Goal: Book appointment/travel/reservation

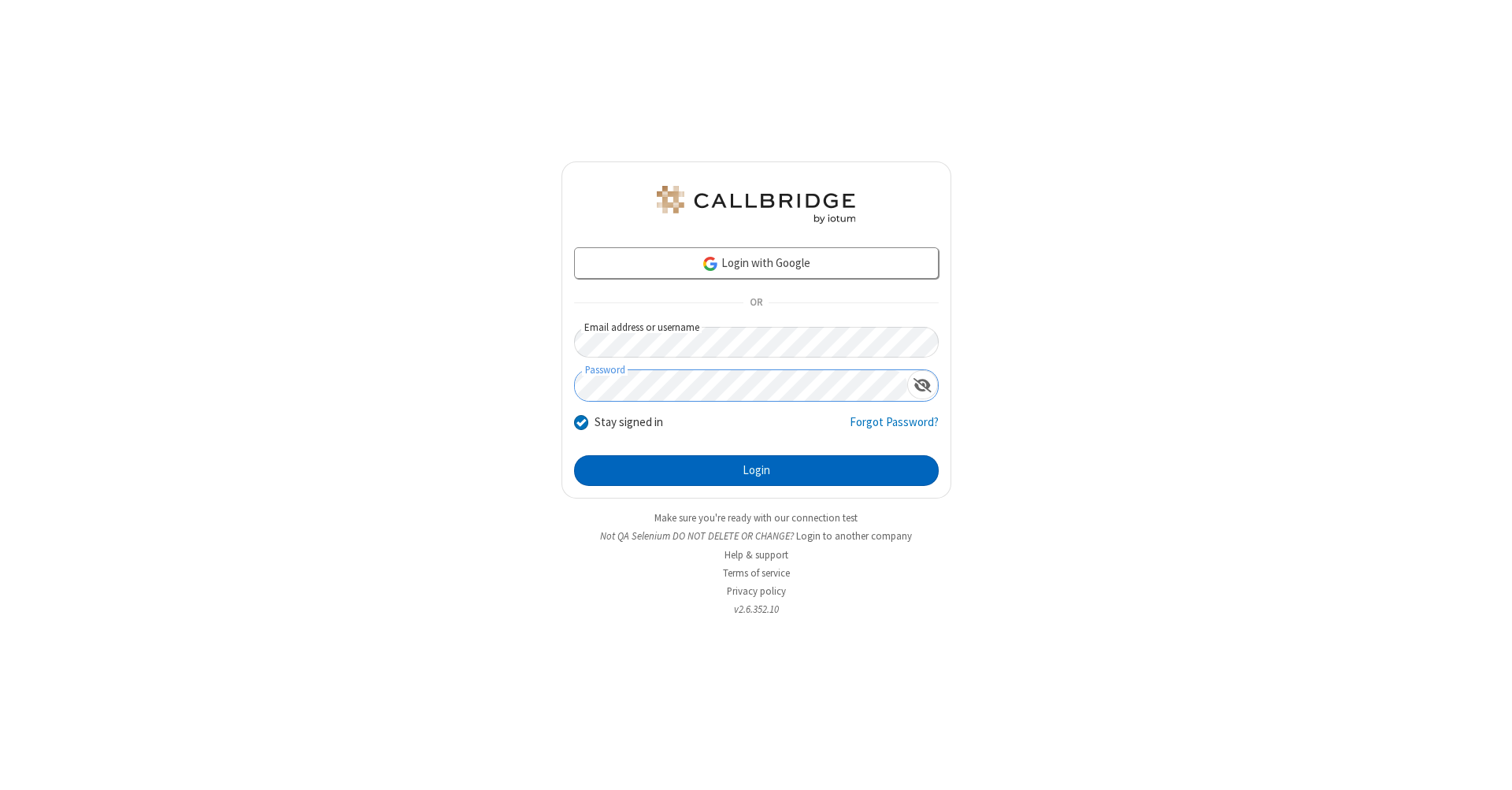
click at [756, 471] on button "Login" at bounding box center [756, 471] width 365 height 32
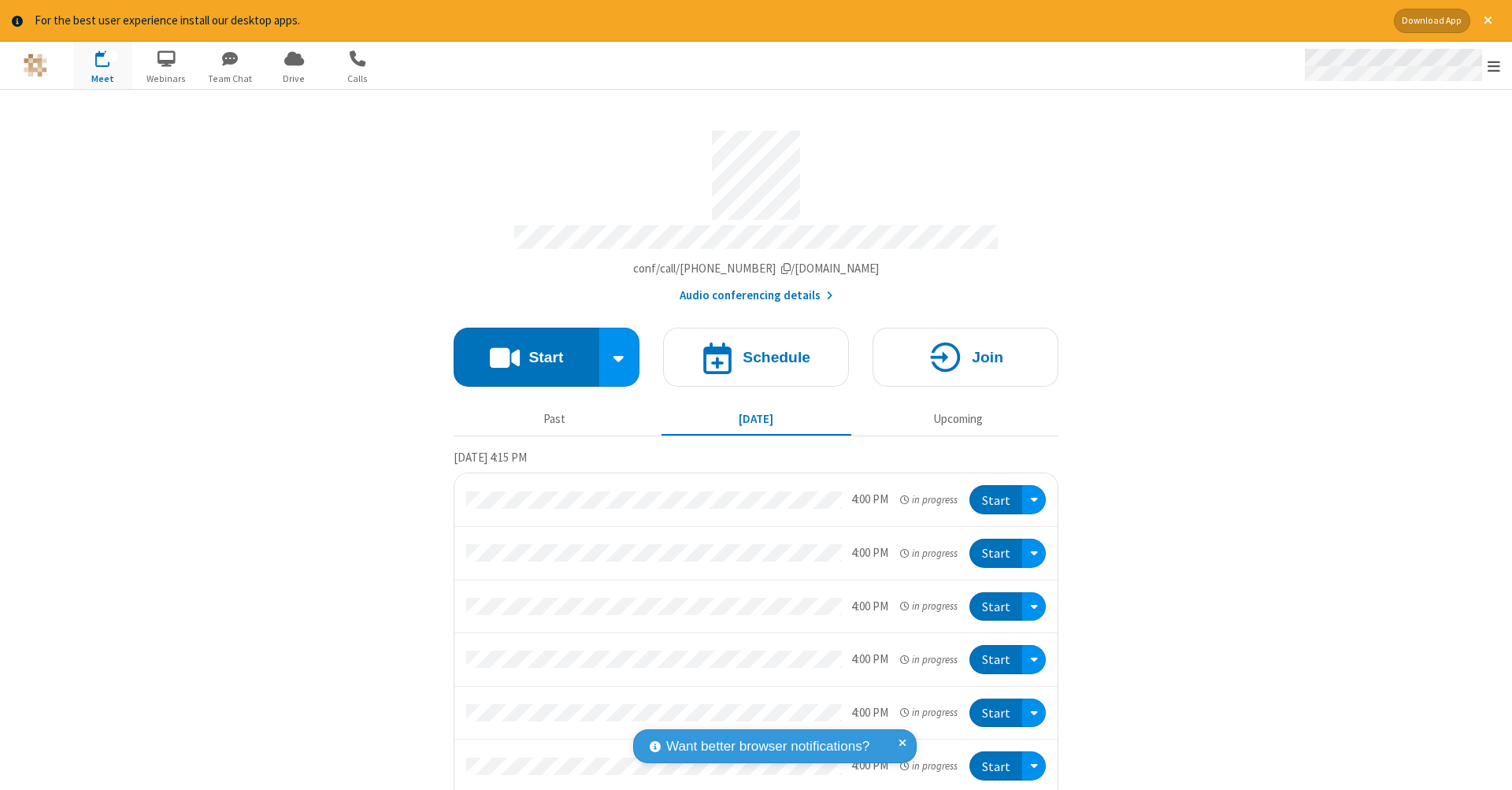
click at [1494, 66] on span "Open menu" at bounding box center [1493, 65] width 12 height 16
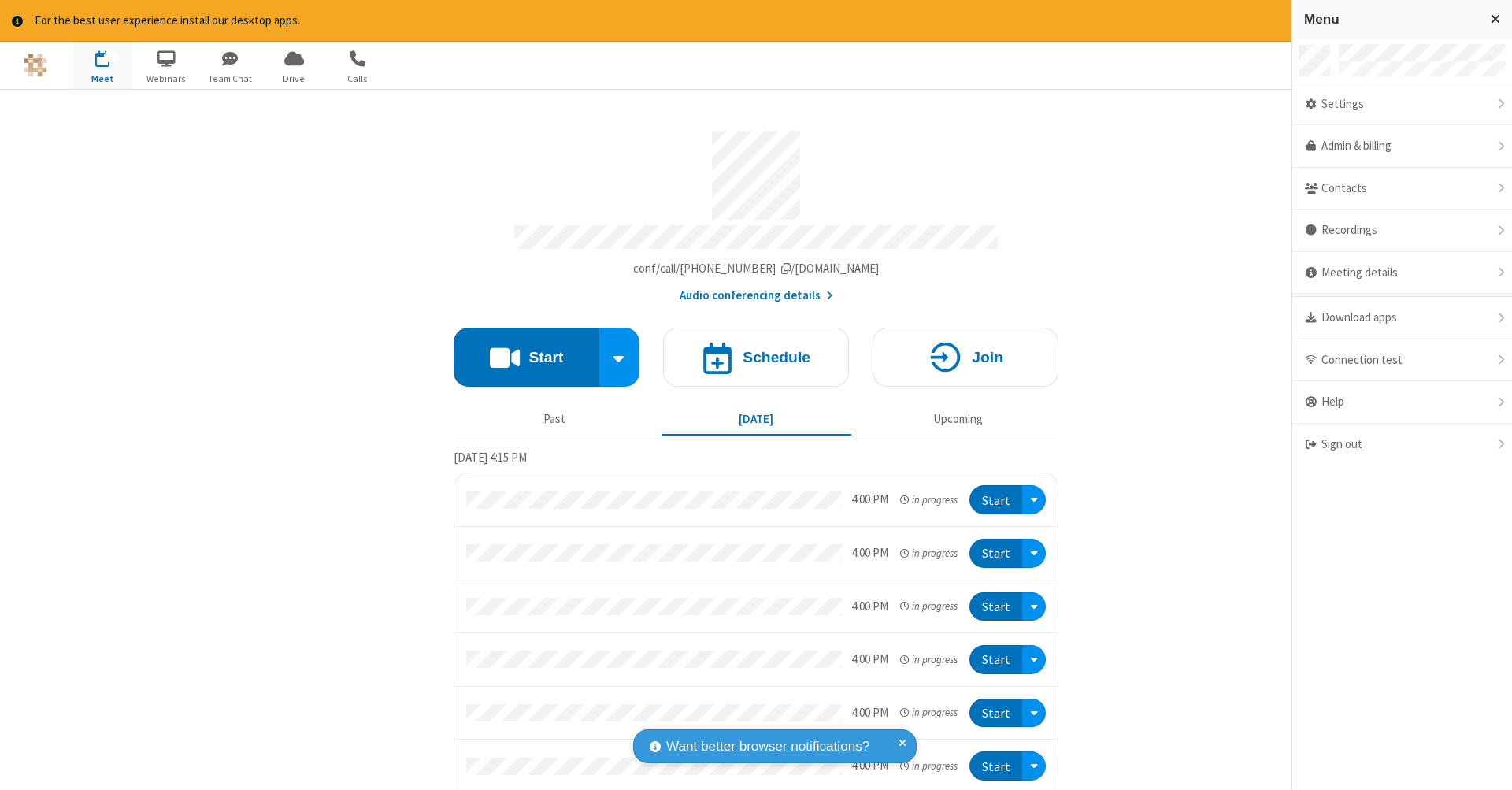
click at [102, 65] on span "button" at bounding box center [103, 58] width 59 height 27
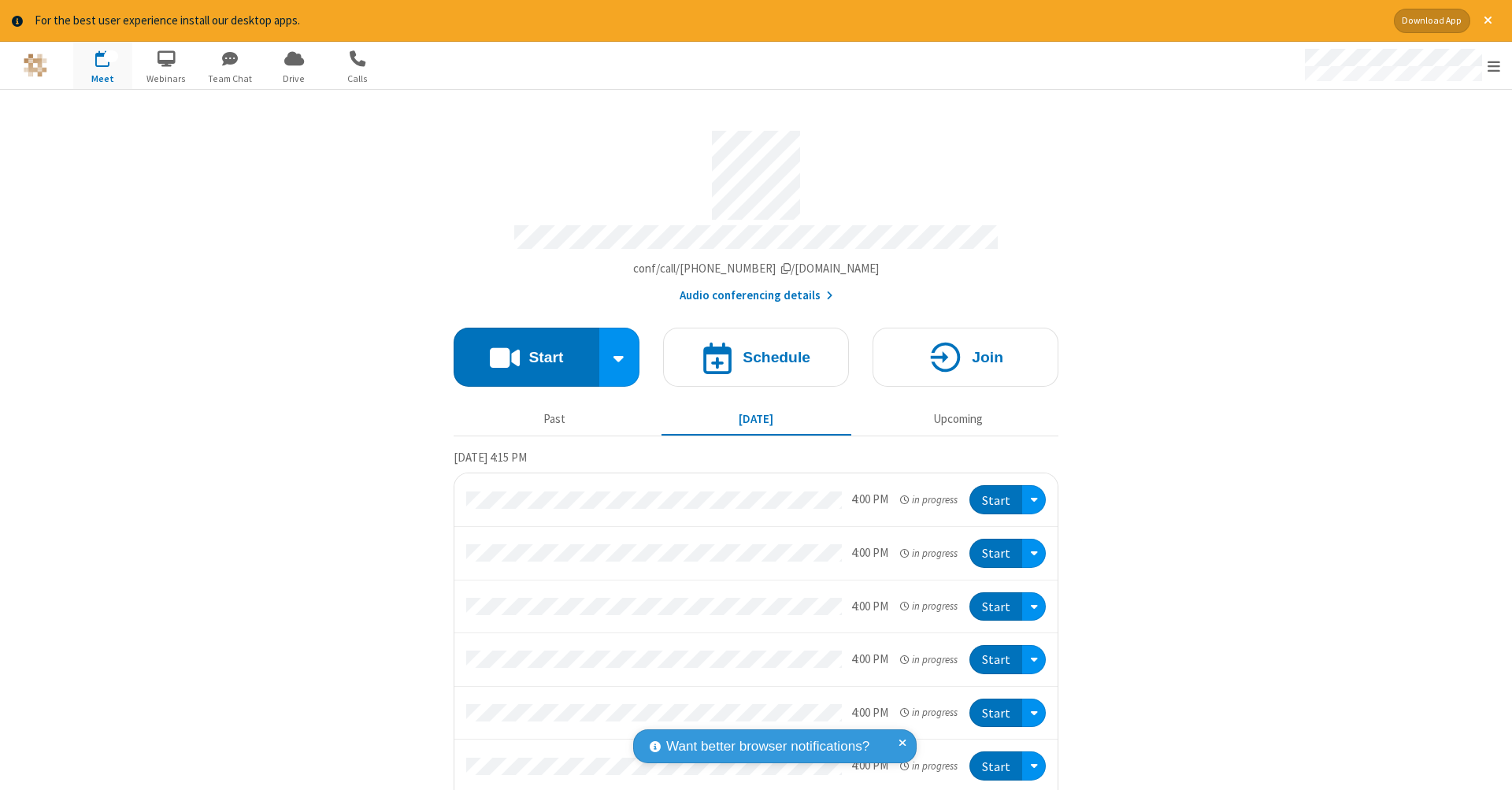
click at [102, 65] on span "button" at bounding box center [103, 58] width 59 height 27
click at [750, 350] on h4 "Schedule" at bounding box center [776, 357] width 68 height 15
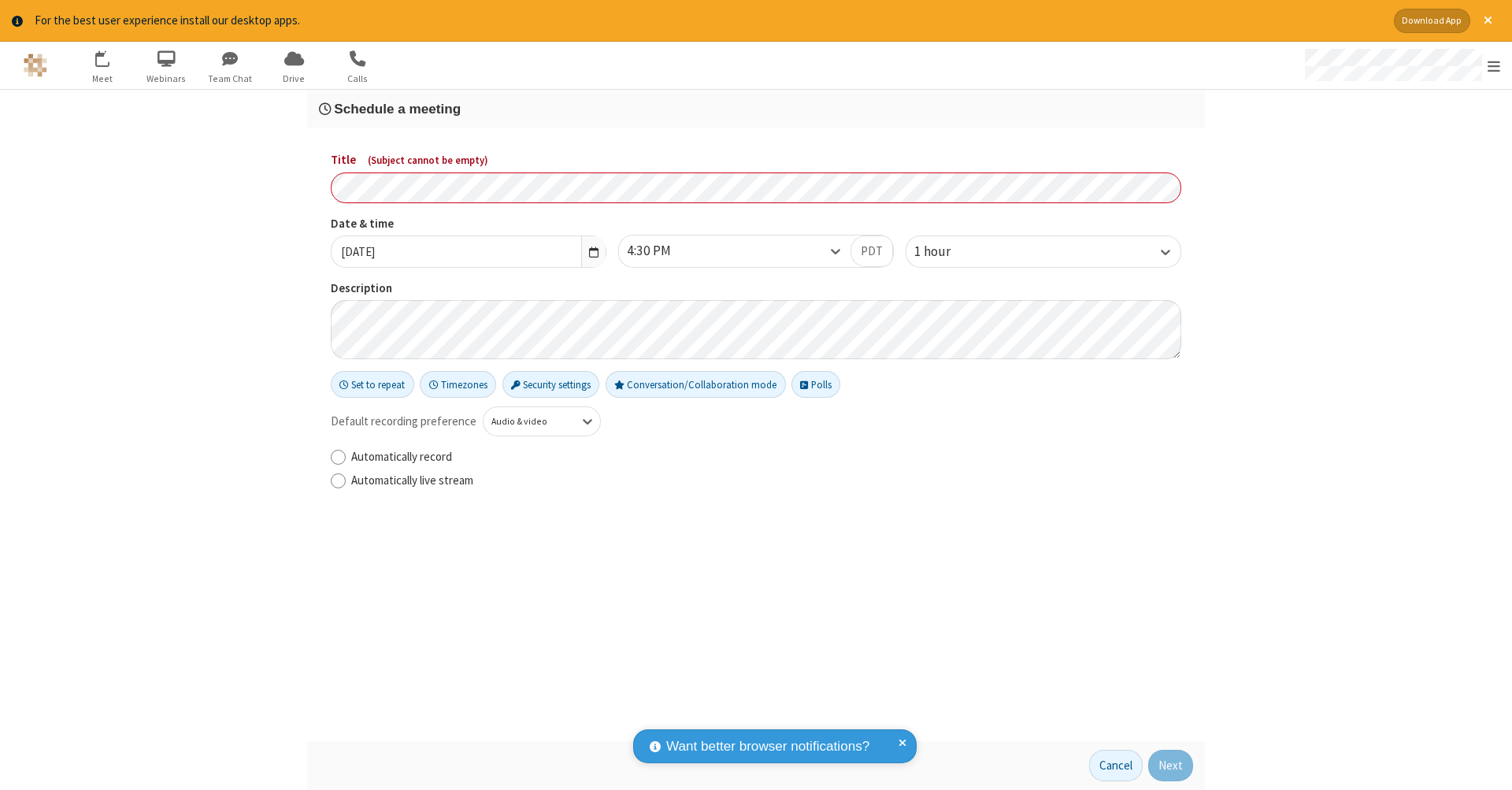
click at [756, 108] on h3 "Schedule a meeting" at bounding box center [756, 109] width 874 height 15
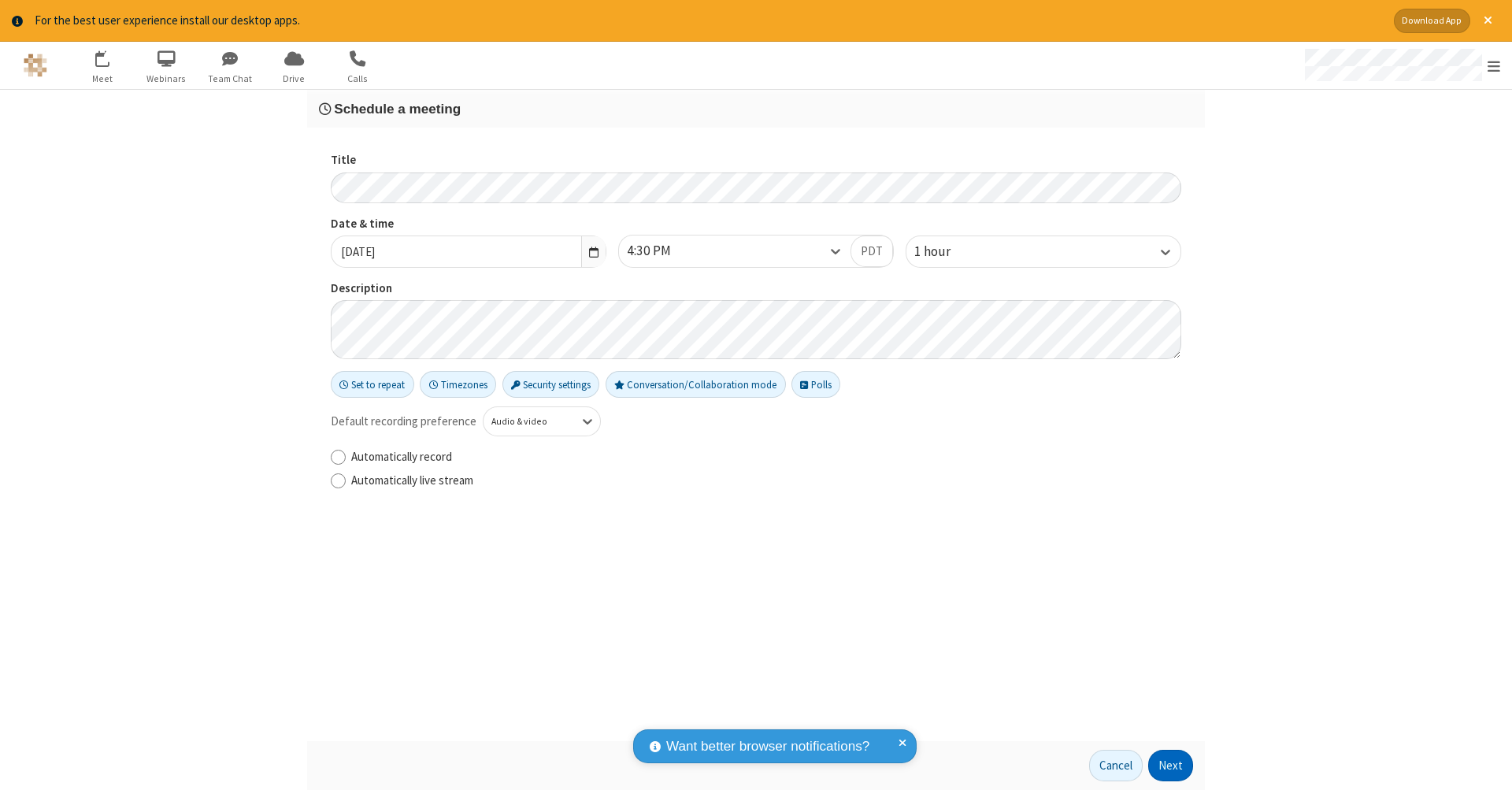
click at [1171, 765] on button "Next" at bounding box center [1170, 765] width 45 height 32
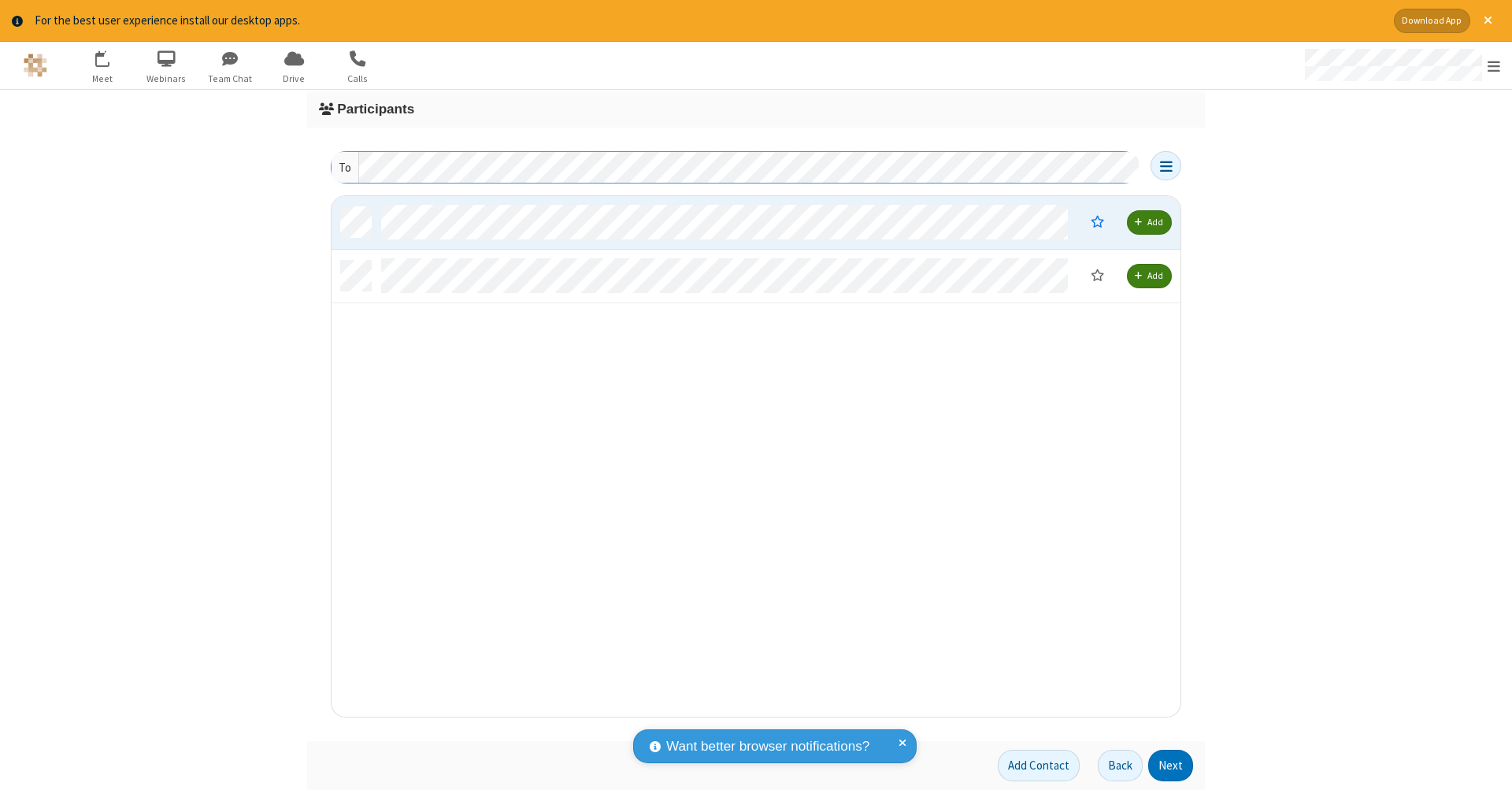
scroll to position [509, 837]
click at [1171, 765] on button "Next" at bounding box center [1170, 765] width 45 height 32
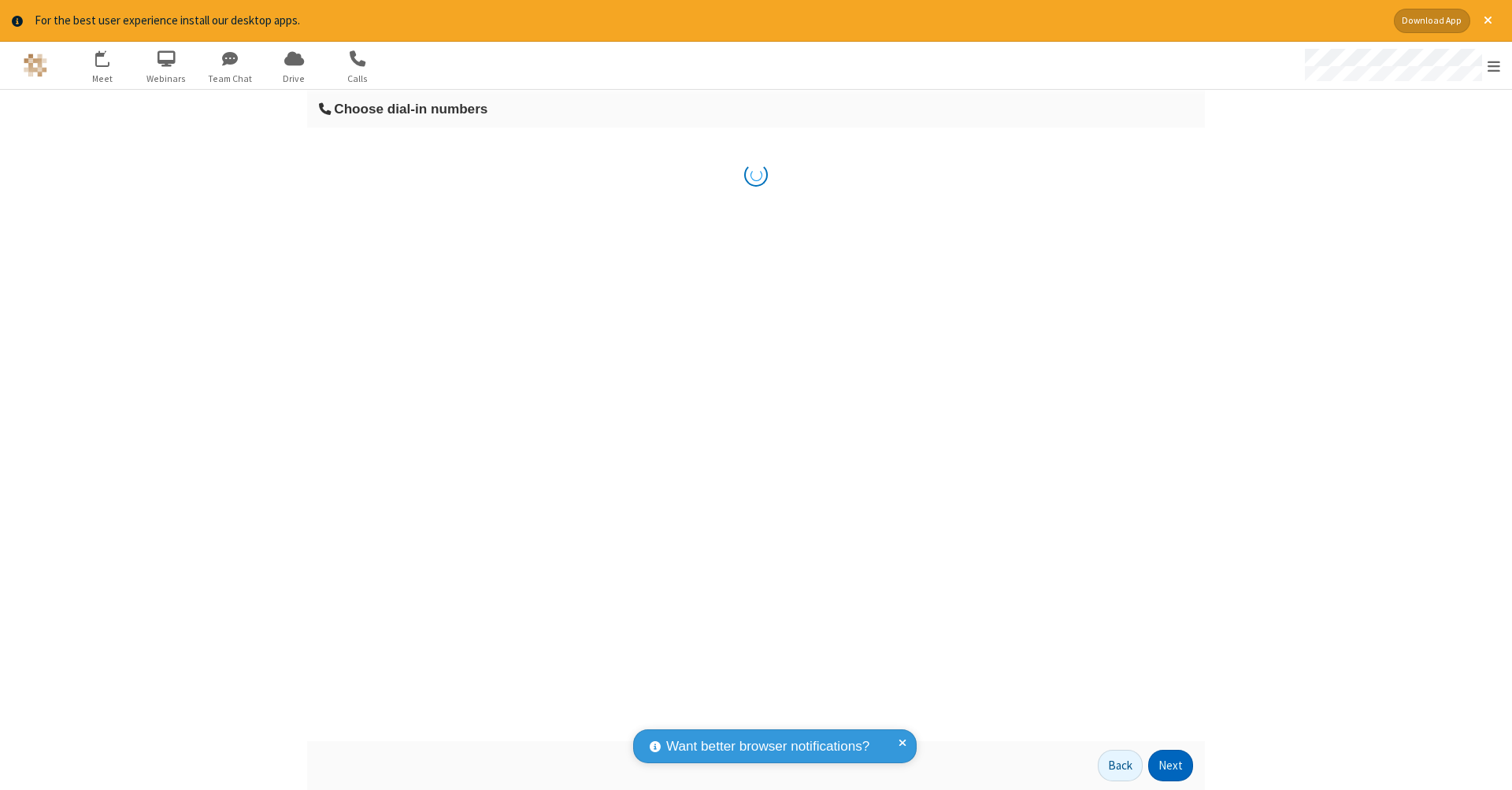
click at [1171, 765] on button "Next" at bounding box center [1170, 765] width 45 height 32
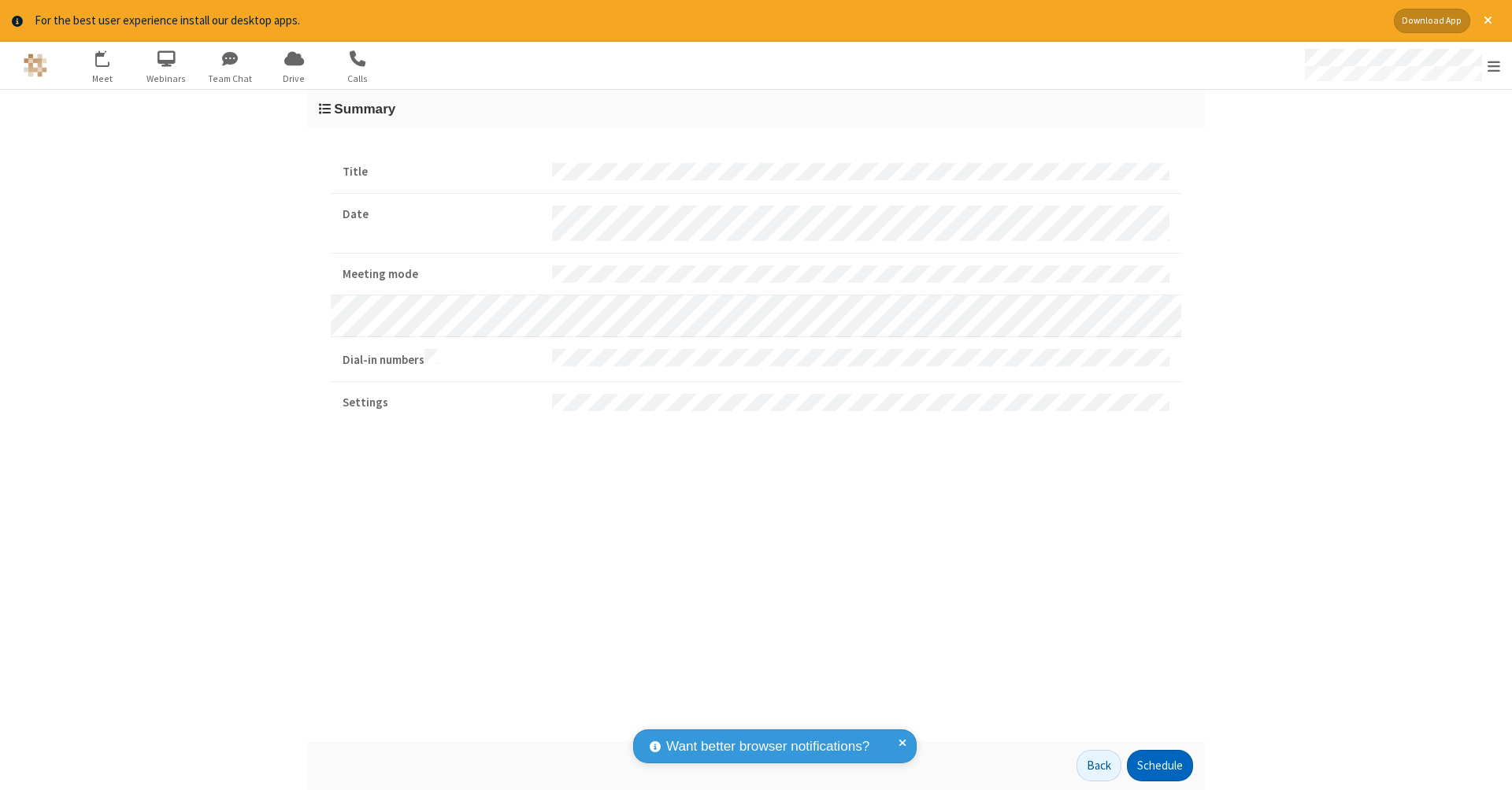
click at [1160, 765] on button "Schedule" at bounding box center [1160, 765] width 66 height 32
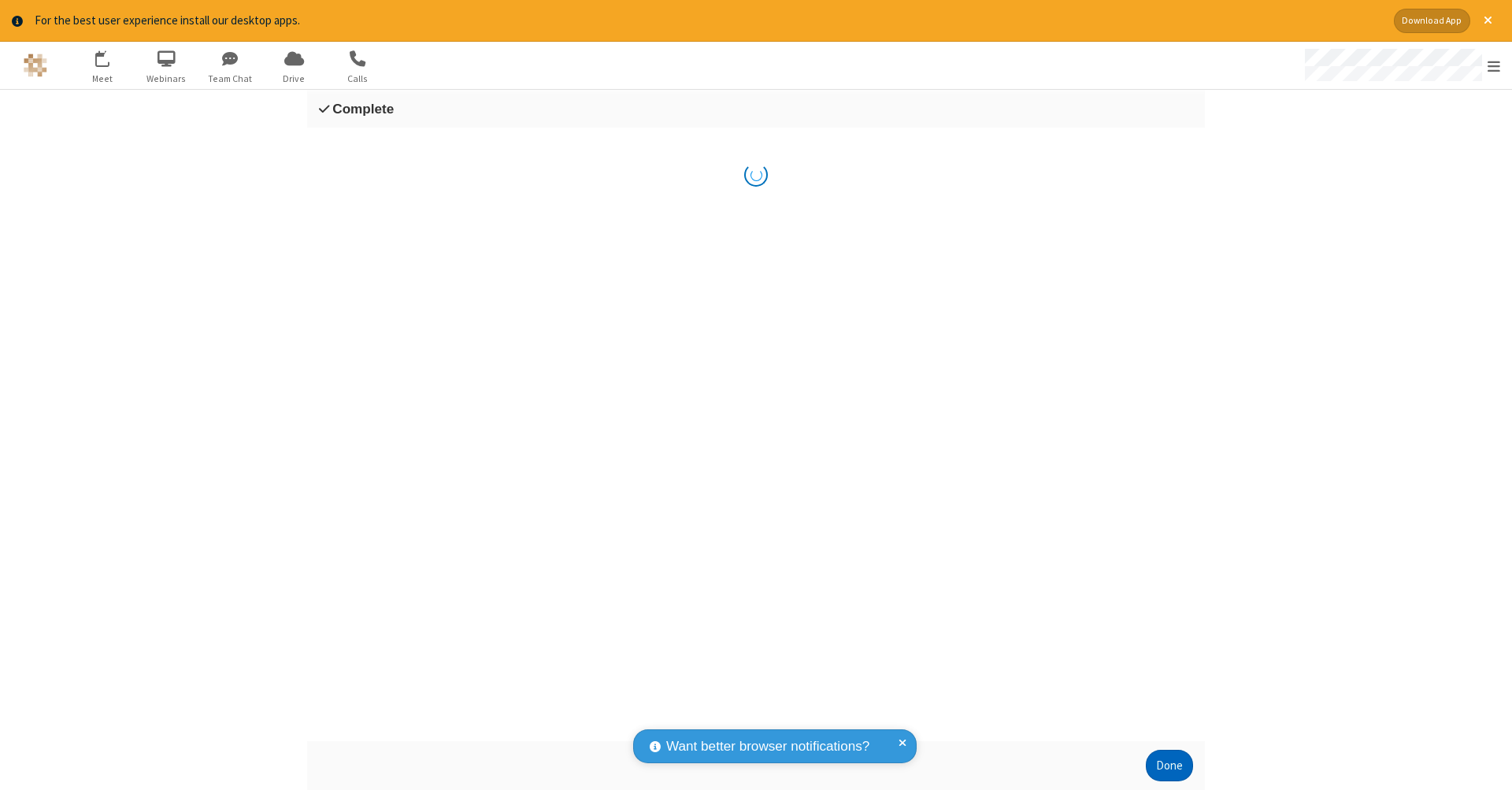
click at [1169, 765] on button "Done" at bounding box center [1169, 765] width 47 height 32
